Goal: Transaction & Acquisition: Download file/media

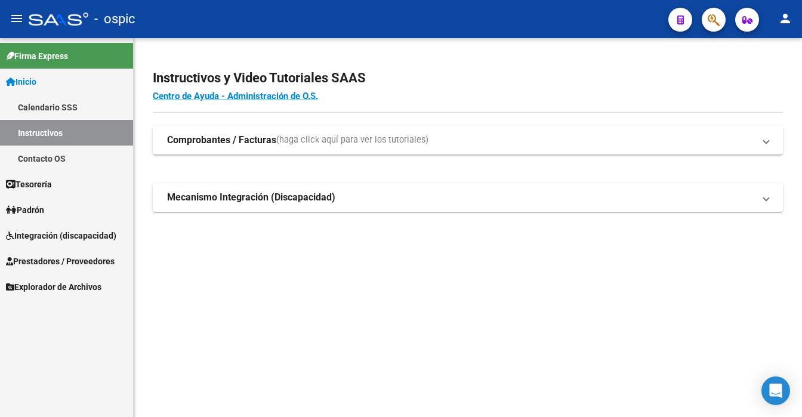
click at [60, 233] on span "Integración (discapacidad)" at bounding box center [61, 235] width 110 height 13
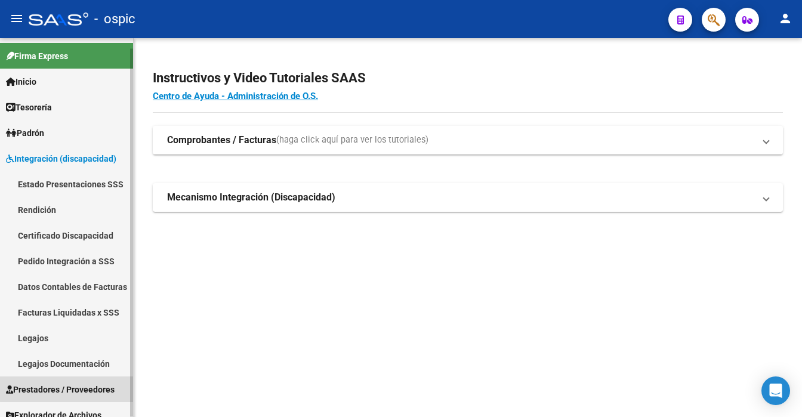
click at [75, 389] on span "Prestadores / Proveedores" at bounding box center [60, 389] width 109 height 13
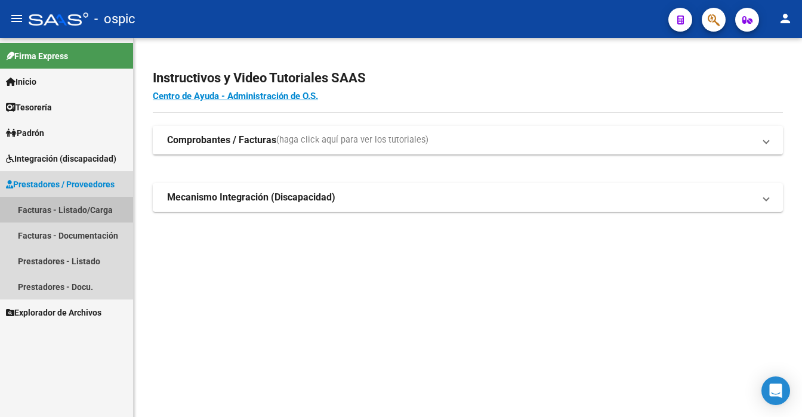
click at [79, 207] on link "Facturas - Listado/Carga" at bounding box center [66, 210] width 133 height 26
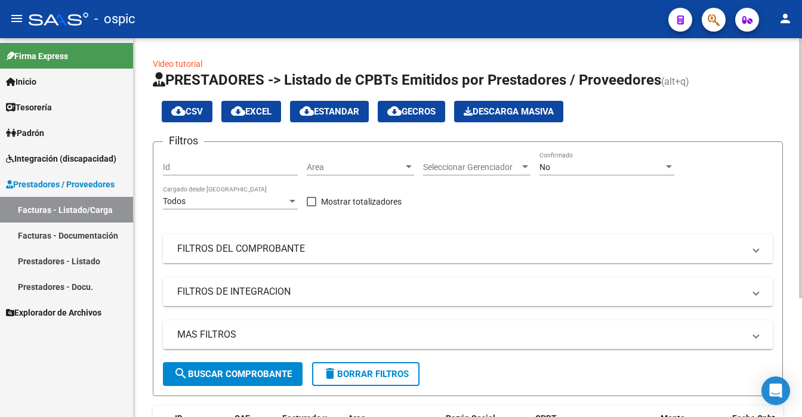
click at [652, 168] on div "No" at bounding box center [601, 167] width 124 height 10
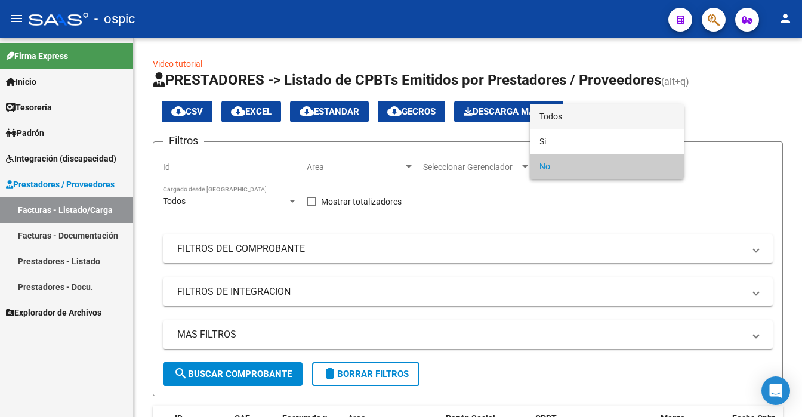
click at [625, 117] on span "Todos" at bounding box center [606, 116] width 135 height 25
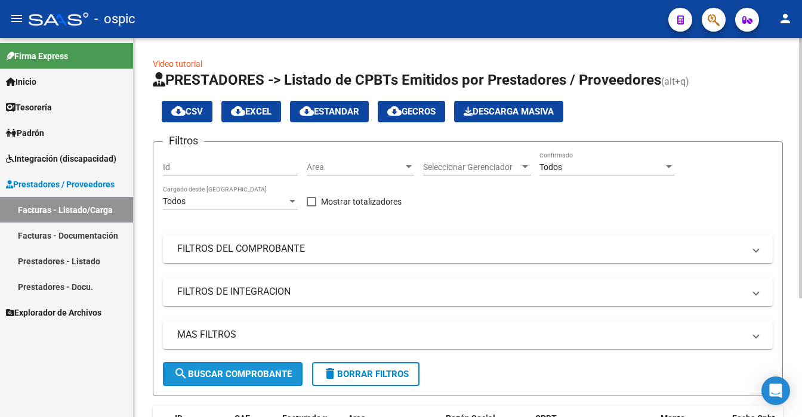
click at [241, 378] on button "search Buscar Comprobante" at bounding box center [233, 374] width 140 height 24
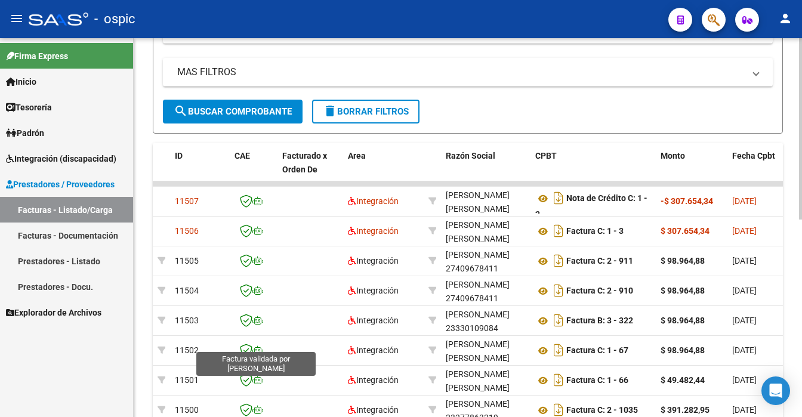
scroll to position [286, 0]
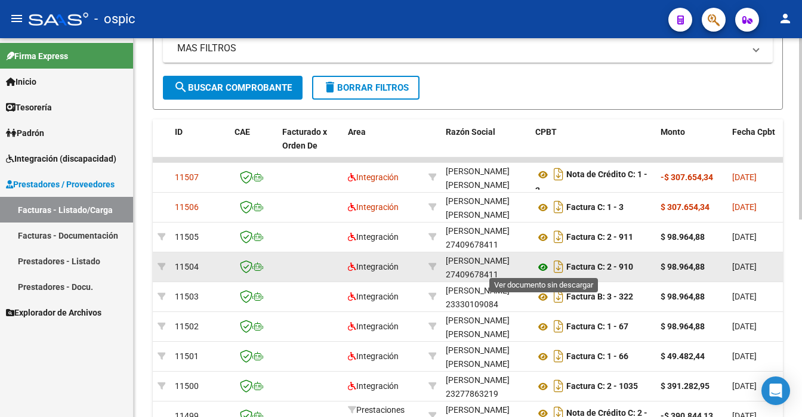
click at [542, 266] on icon at bounding box center [543, 267] width 16 height 14
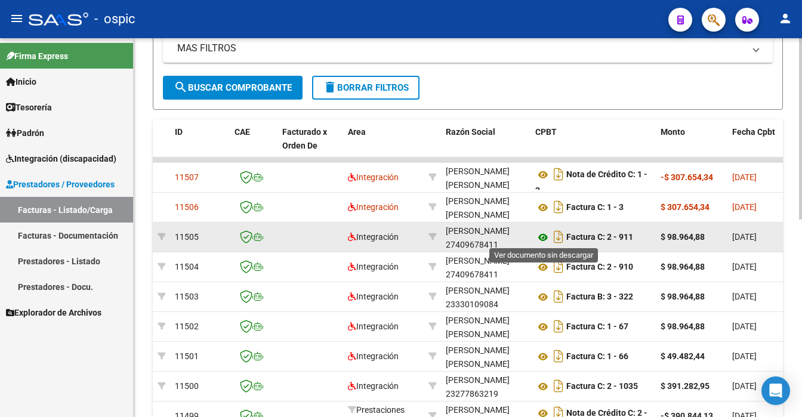
click at [544, 233] on icon at bounding box center [543, 237] width 16 height 14
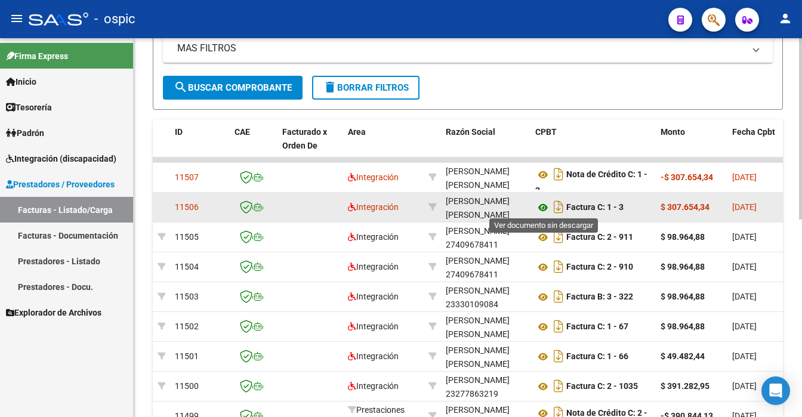
click at [541, 204] on icon at bounding box center [543, 207] width 16 height 14
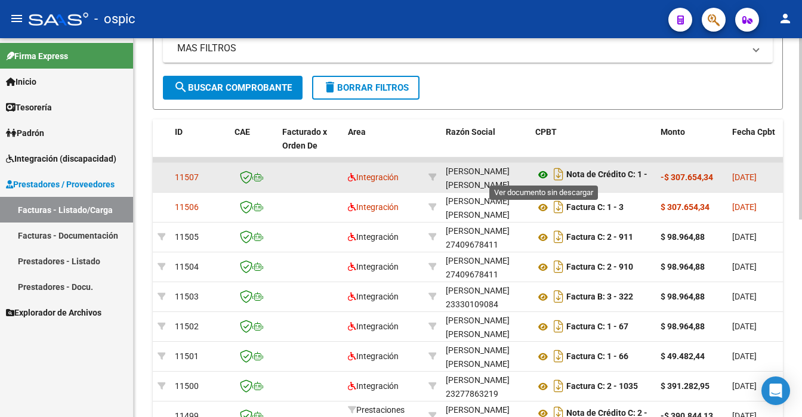
click at [544, 173] on icon at bounding box center [543, 175] width 16 height 14
